Goal: Find specific page/section: Find specific page/section

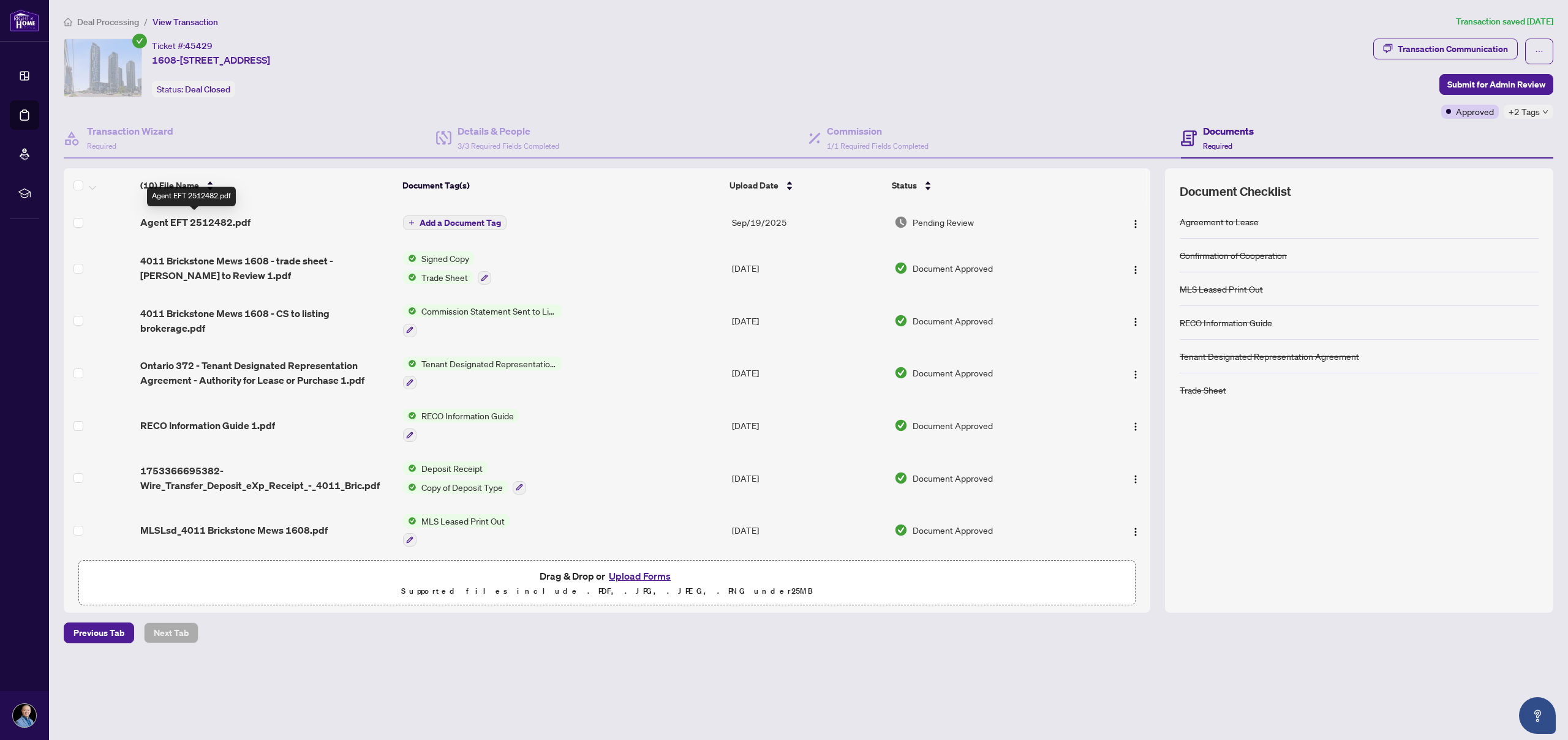
click at [245, 221] on span "Agent EFT 2512482.pdf" at bounding box center [195, 222] width 110 height 15
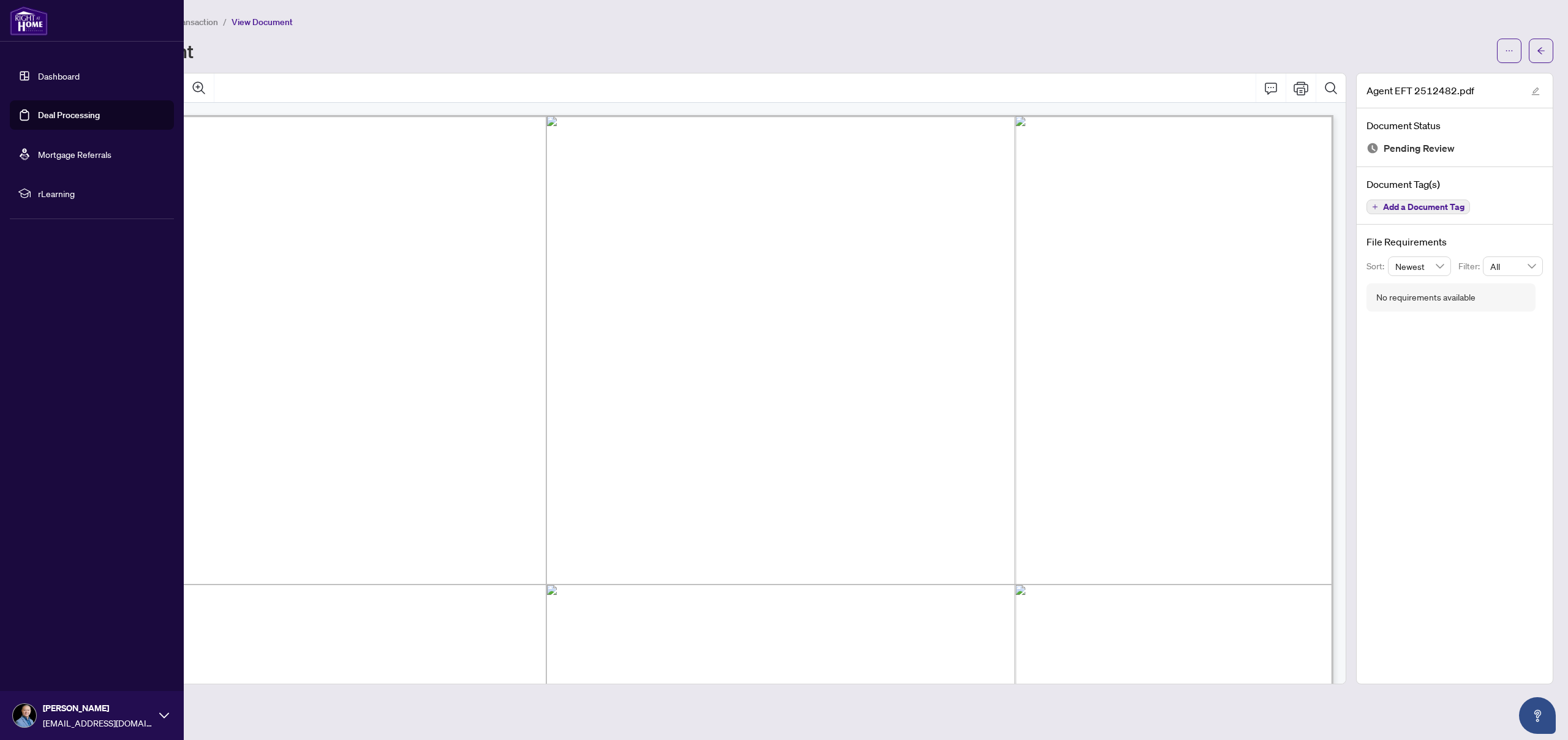
click at [54, 117] on link "Deal Processing" at bounding box center [69, 115] width 62 height 11
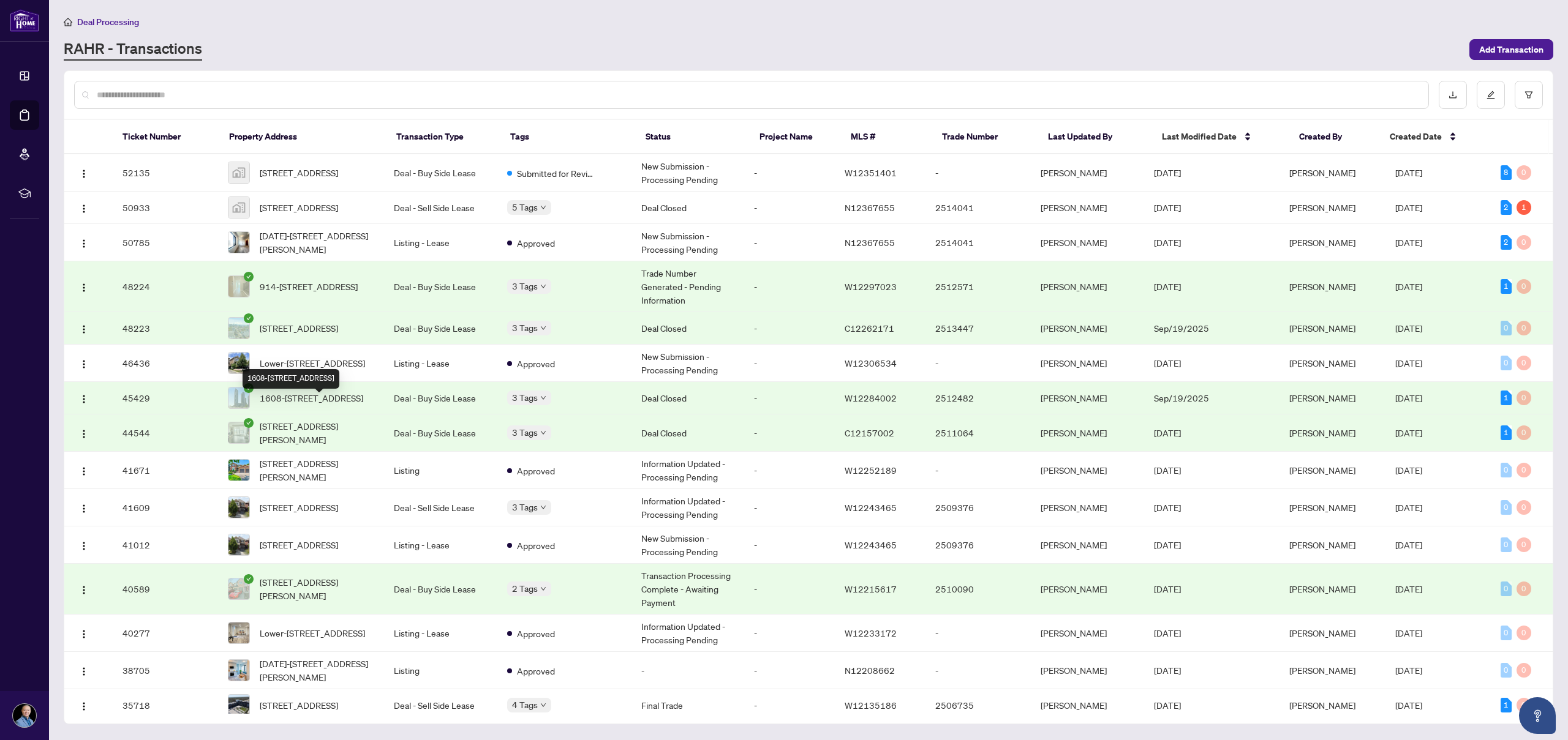
click at [321, 405] on span "1608-[STREET_ADDRESS]" at bounding box center [311, 398] width 104 height 14
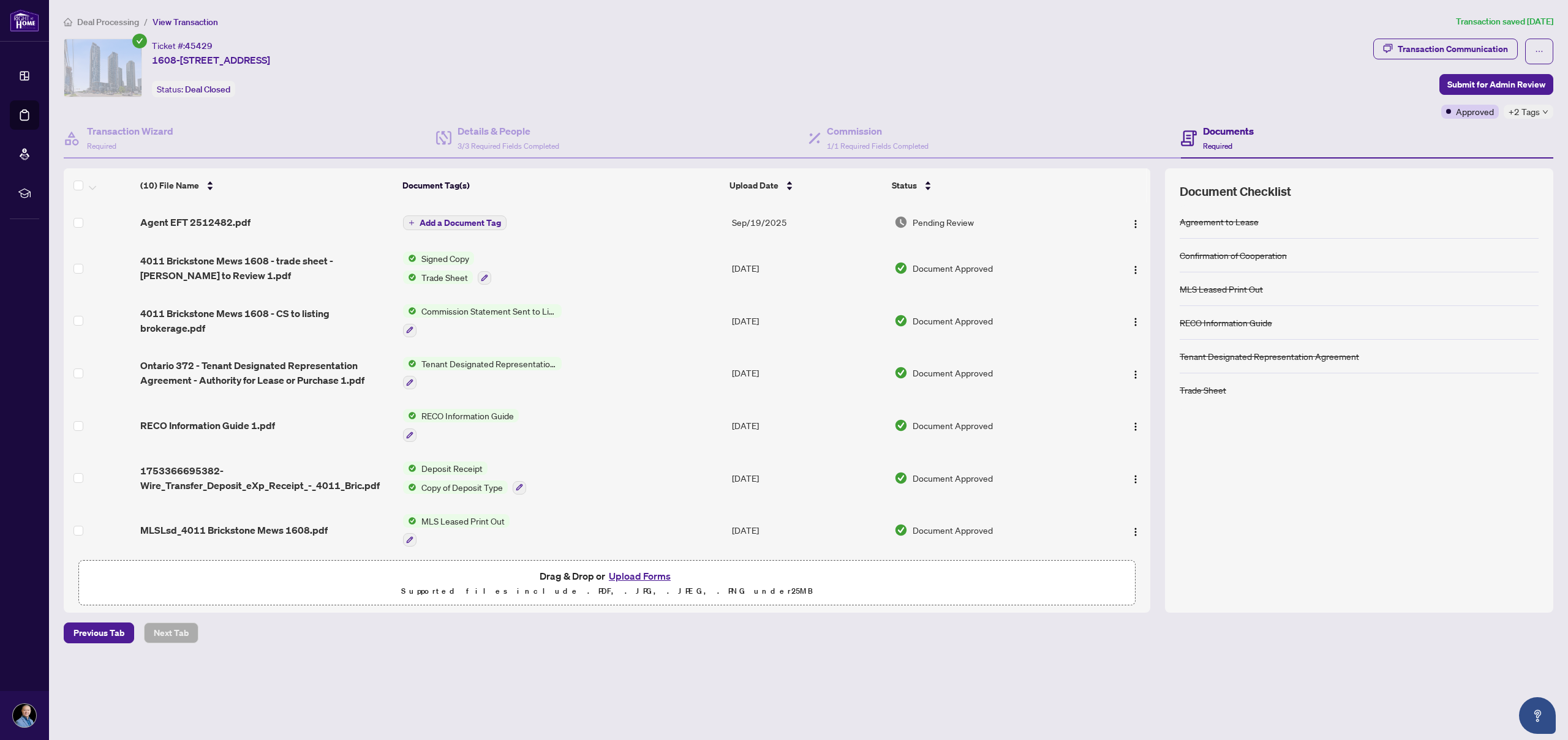
click at [210, 220] on span "Agent EFT 2512482.pdf" at bounding box center [195, 222] width 110 height 15
